Goal: Transaction & Acquisition: Purchase product/service

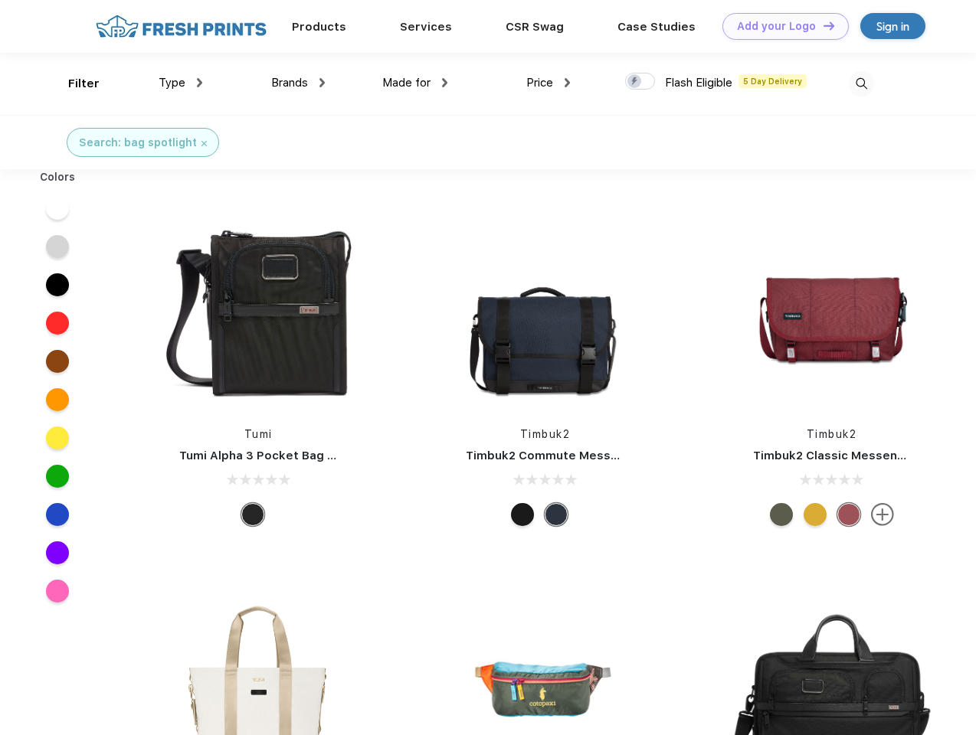
click at [780, 26] on link "Add your Logo Design Tool" at bounding box center [785, 26] width 126 height 27
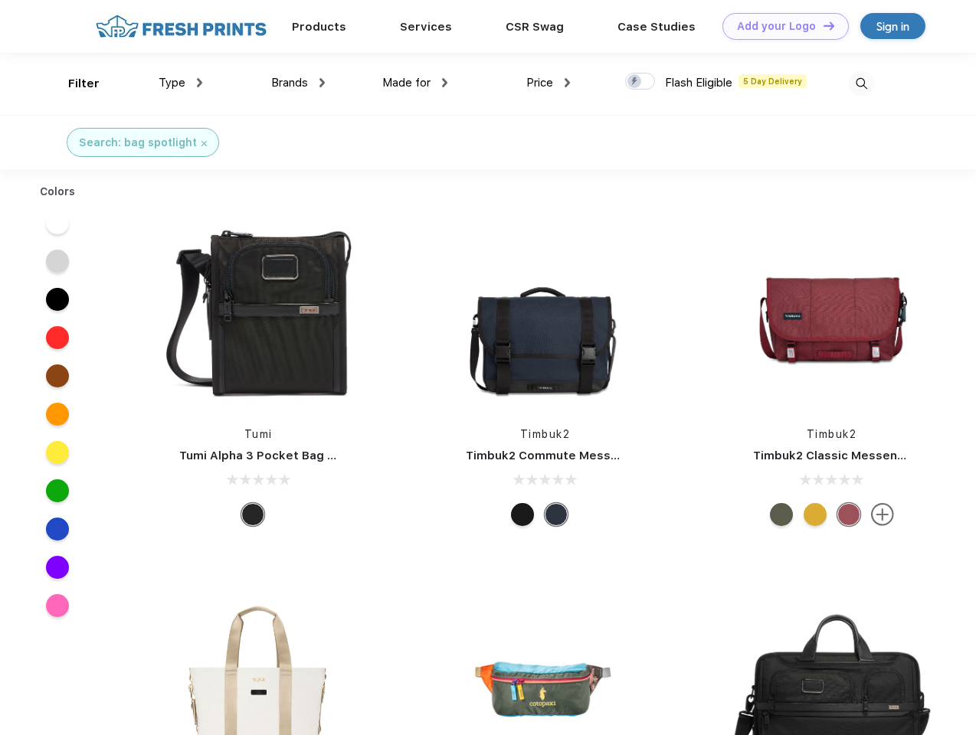
click at [0, 0] on div "Design Tool" at bounding box center [0, 0] width 0 height 0
click at [822, 25] on link "Add your Logo Design Tool" at bounding box center [785, 26] width 126 height 27
click at [74, 84] on div "Filter" at bounding box center [83, 84] width 31 height 18
click at [181, 83] on span "Type" at bounding box center [172, 83] width 27 height 14
click at [298, 83] on span "Brands" at bounding box center [289, 83] width 37 height 14
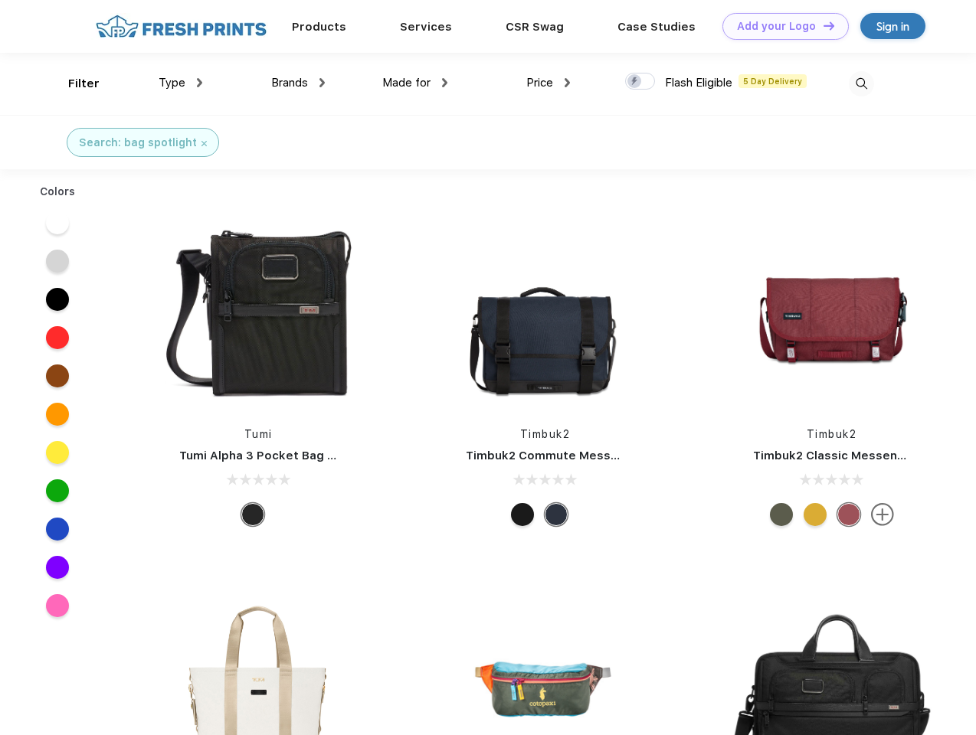
click at [415, 83] on span "Made for" at bounding box center [406, 83] width 48 height 14
click at [549, 83] on span "Price" at bounding box center [539, 83] width 27 height 14
click at [640, 82] on div at bounding box center [640, 81] width 30 height 17
click at [635, 82] on input "checkbox" at bounding box center [630, 77] width 10 height 10
click at [861, 84] on img at bounding box center [861, 83] width 25 height 25
